Goal: Task Accomplishment & Management: Use online tool/utility

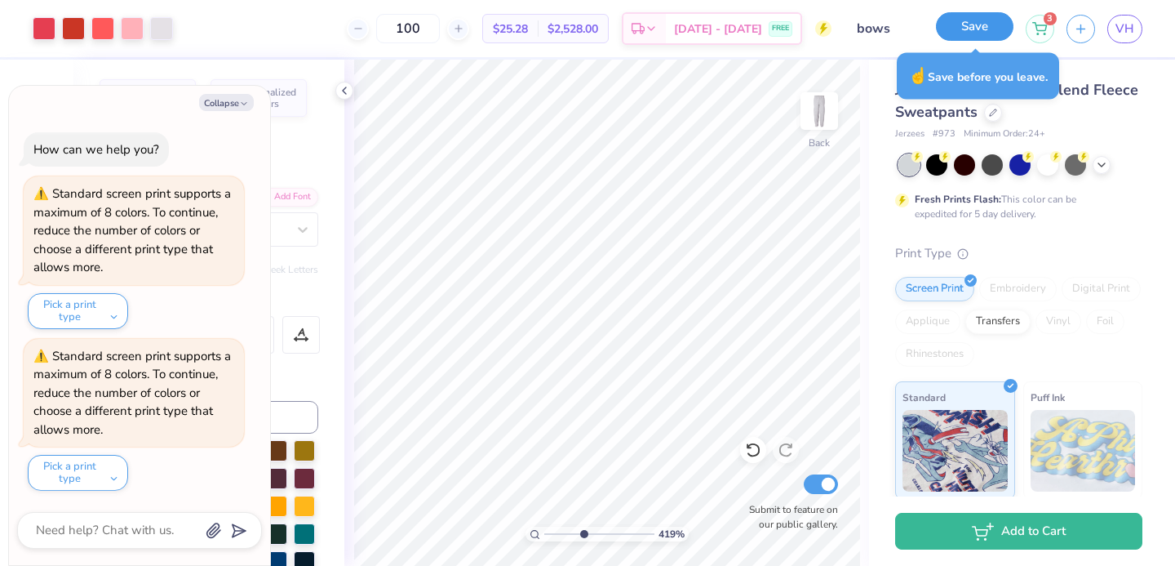
click at [975, 29] on button "Save" at bounding box center [975, 26] width 78 height 29
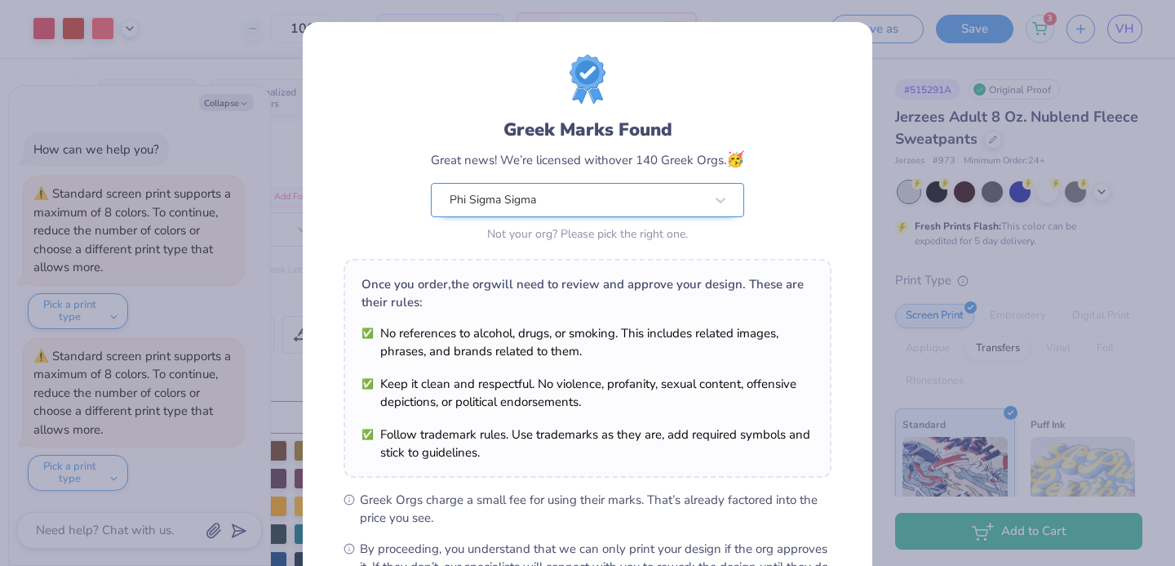
type textarea "x"
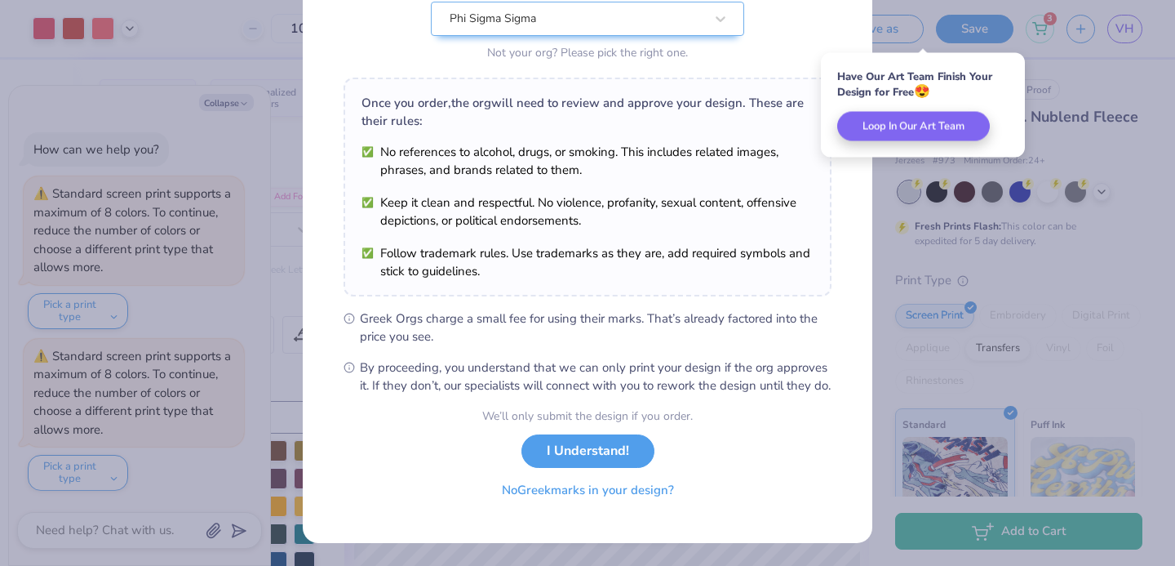
click at [593, 491] on button "No Greek marks in your design?" at bounding box center [588, 489] width 200 height 33
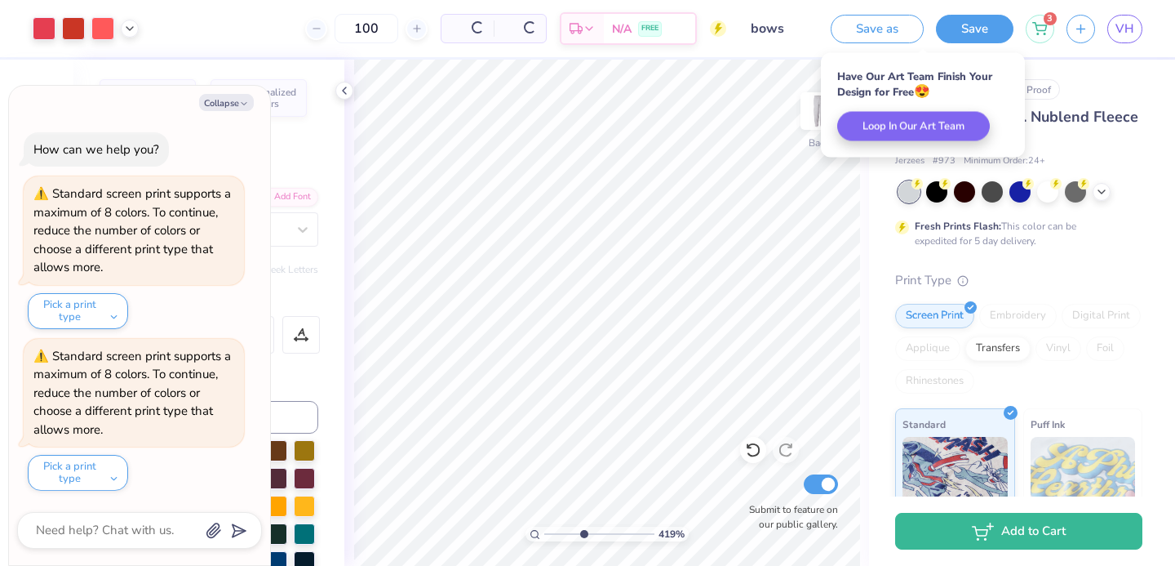
scroll to position [0, 0]
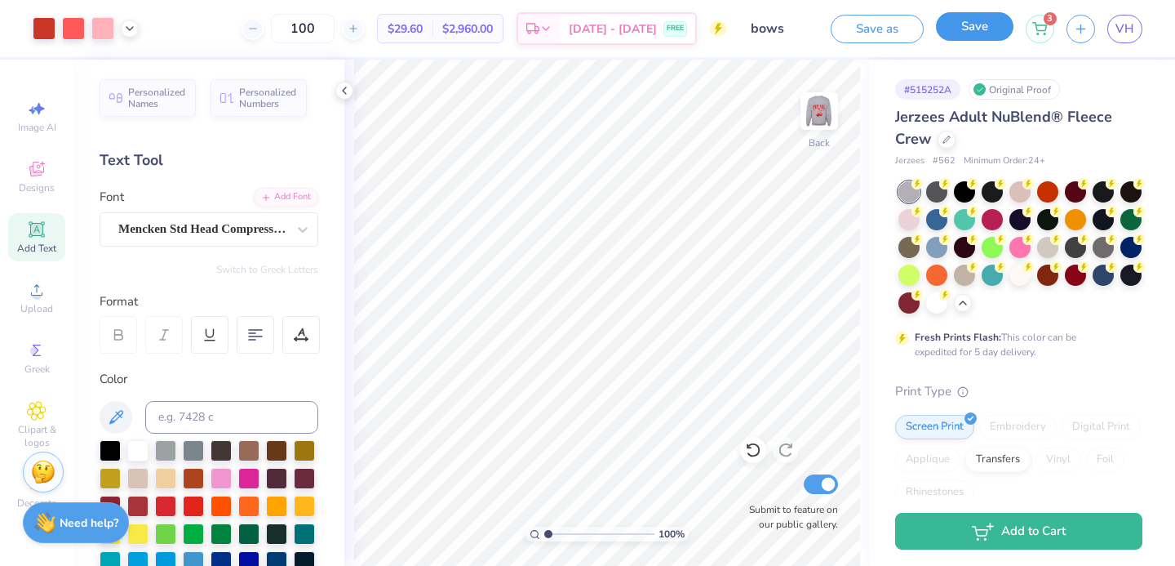
click at [997, 24] on button "Save" at bounding box center [975, 26] width 78 height 29
